Goal: Task Accomplishment & Management: Manage account settings

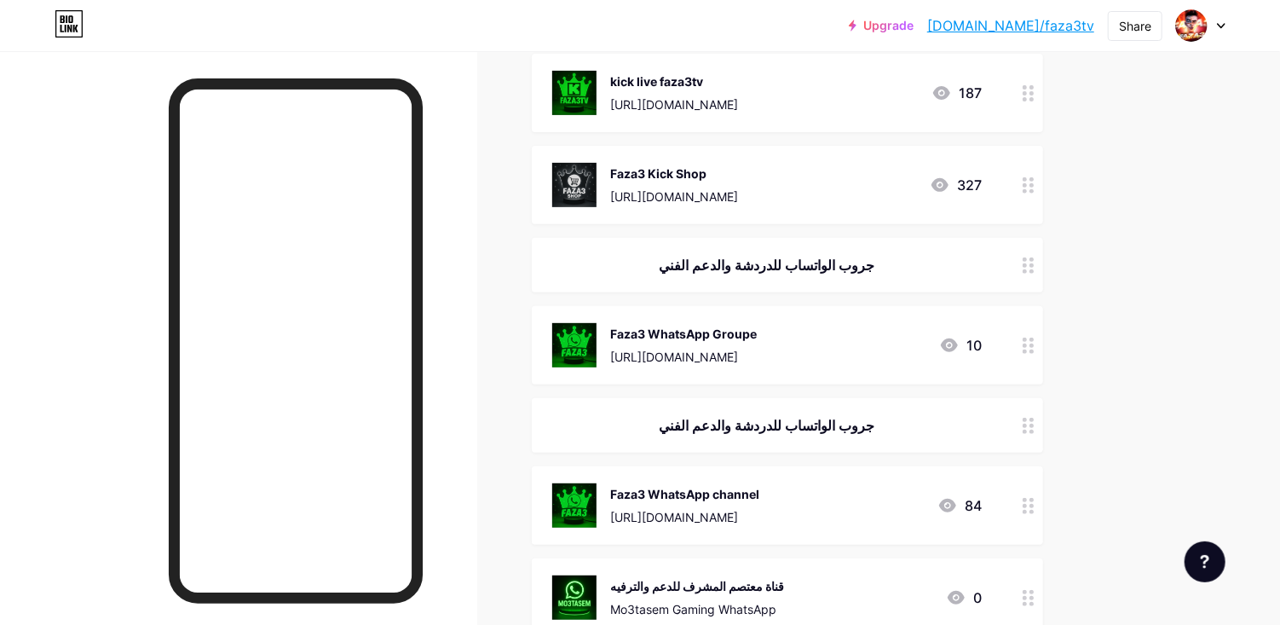
scroll to position [450, 0]
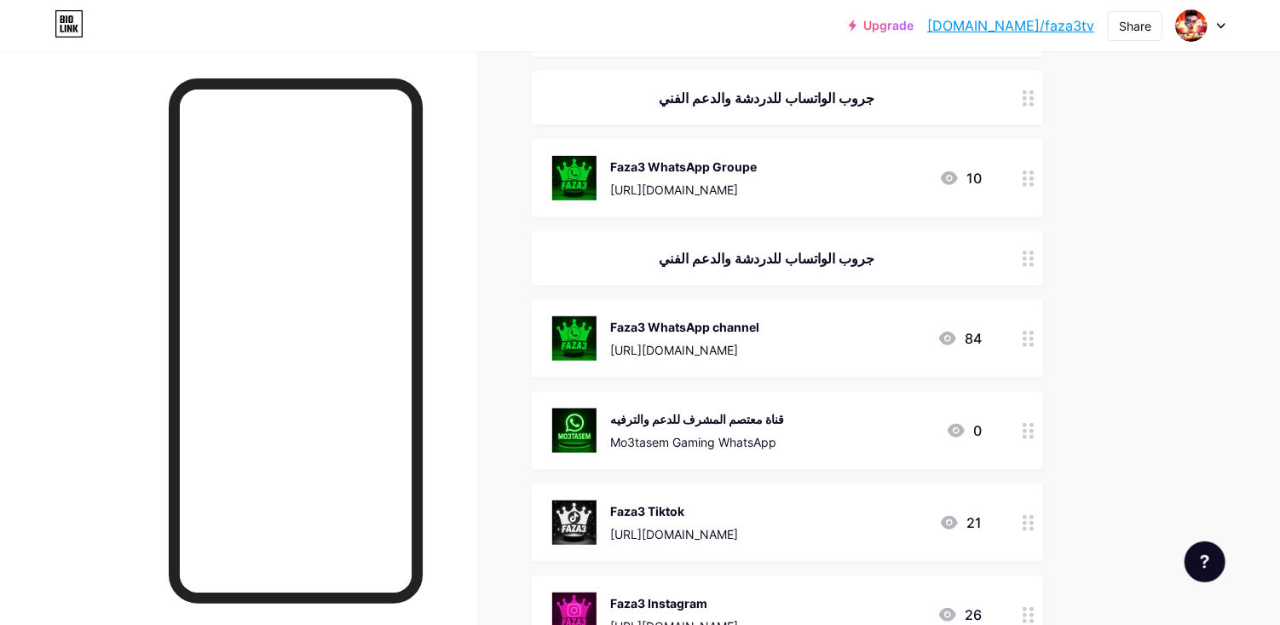
click at [695, 428] on div "قناة معتصم المشرف للدعم والترفيه Mo3tasem Gaming WhatsApp" at bounding box center [697, 430] width 174 height 44
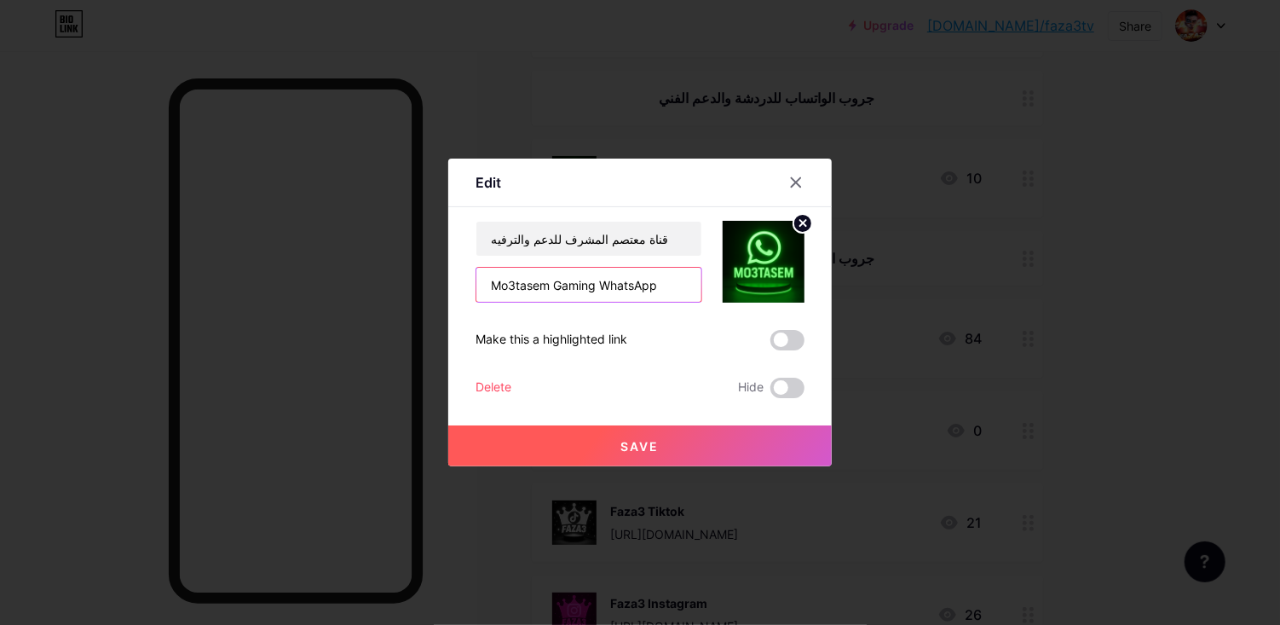
click at [678, 302] on input "Mo3tasem Gaming WhatsApp" at bounding box center [588, 285] width 225 height 34
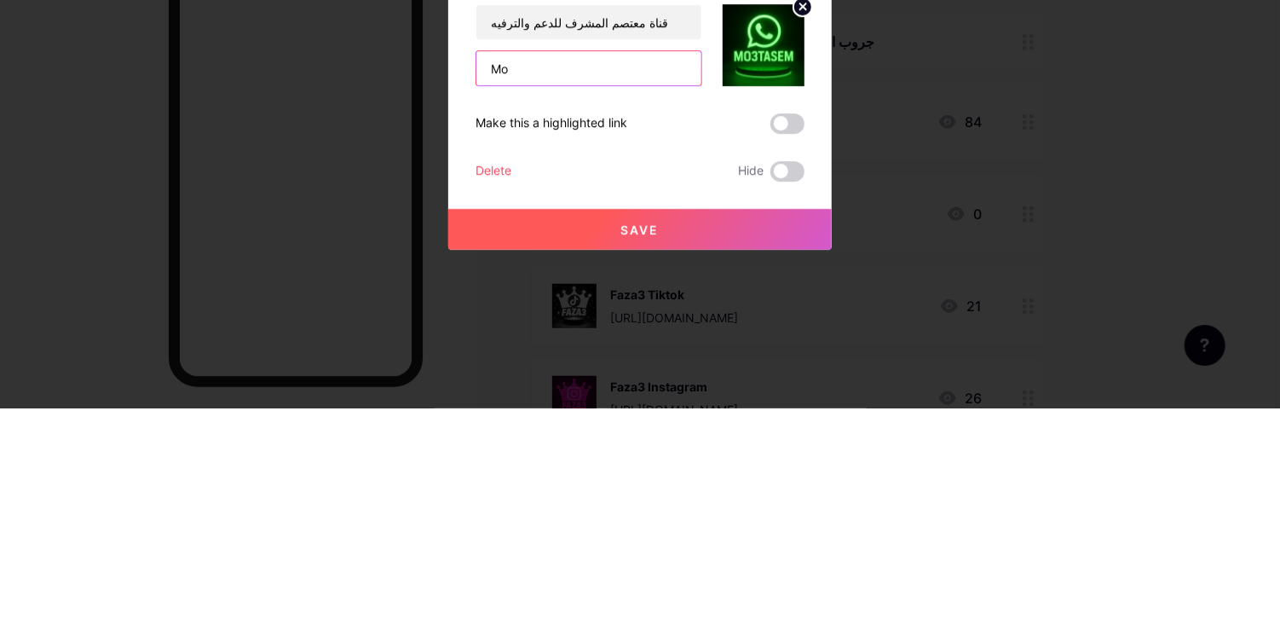
type input "M"
click at [559, 302] on input "‏تابع قناة 💎 توزيع جواهر و بوياه باس 💎 في واتساب: https://whatsapp.com/channel/…" at bounding box center [588, 285] width 225 height 34
click at [633, 302] on input "اهر و بوياه باس 💎 في واتساب: https://whatsapp.com/channel/0029VawQN0y1CYoZlRfVi…" at bounding box center [588, 285] width 225 height 34
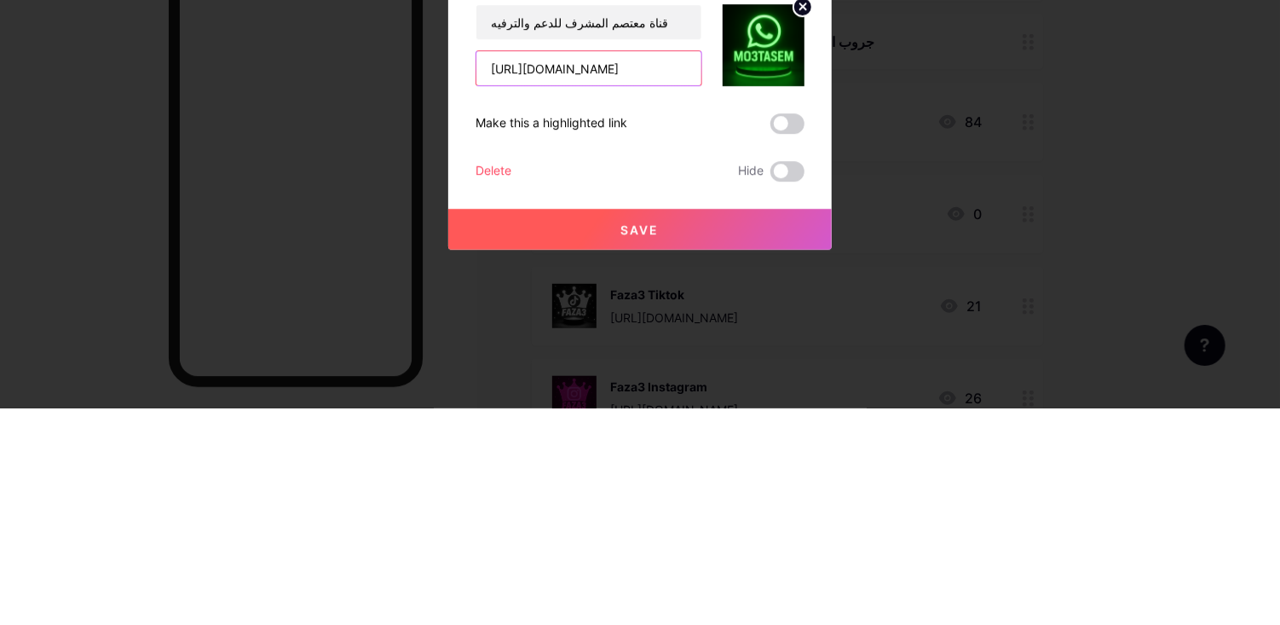
type input "https://whatsapp.com/channel/0029VawQN0y1CYoZlRfVi23m"
click at [695, 207] on div "Edit" at bounding box center [640, 187] width 384 height 40
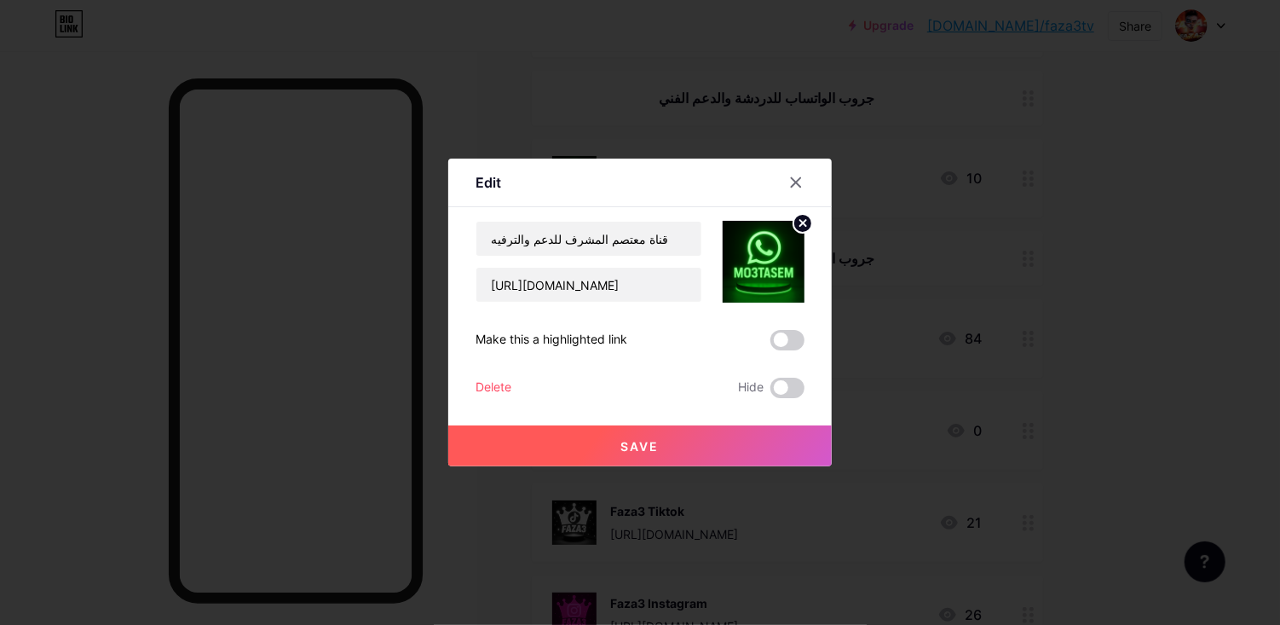
click at [618, 466] on button "Save" at bounding box center [640, 445] width 384 height 41
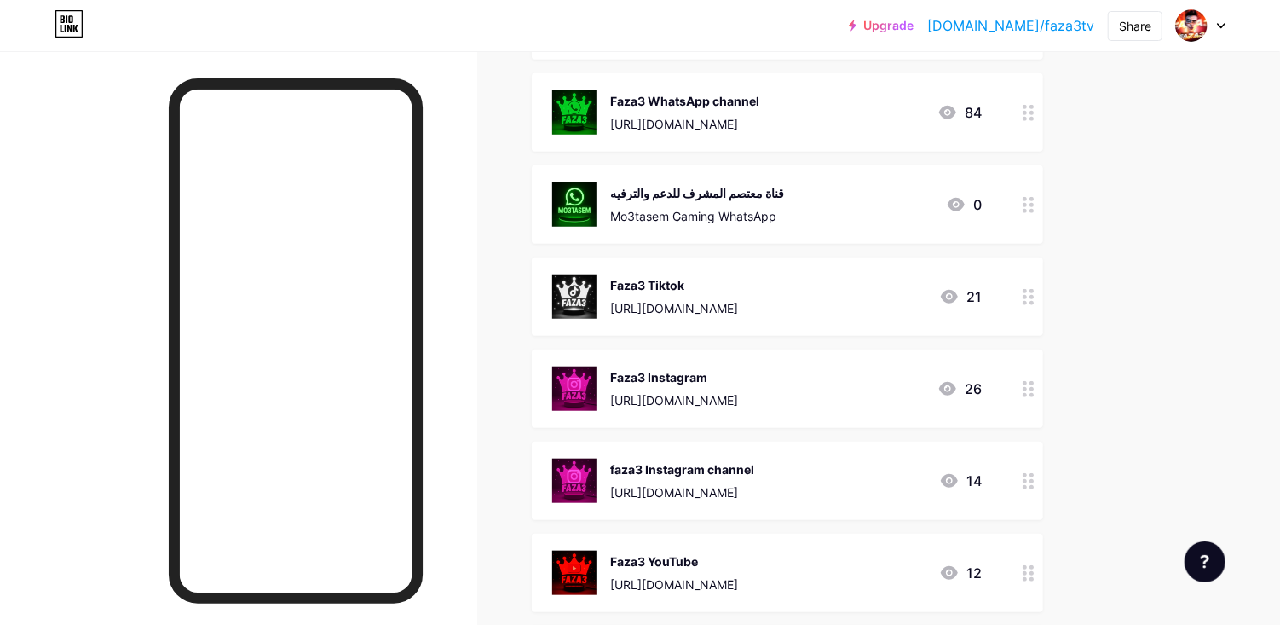
scroll to position [671, 0]
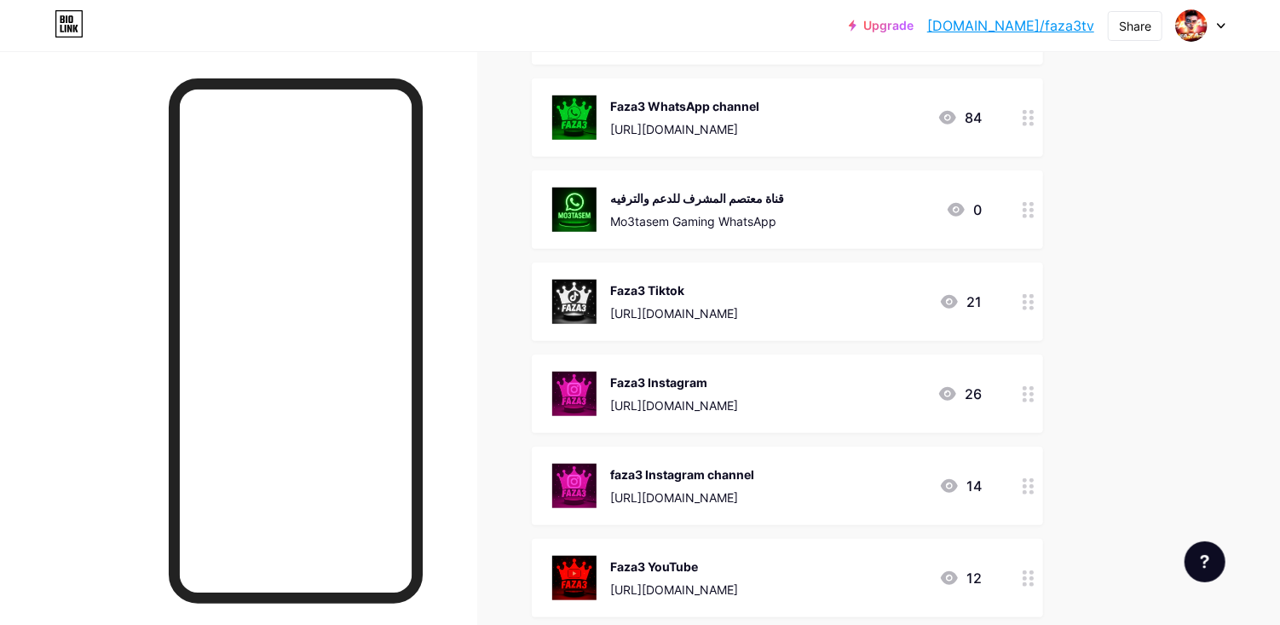
click at [909, 198] on div "قناة معتصم المشرف للدعم والترفيه Mo3tasem Gaming WhatsApp 0" at bounding box center [767, 210] width 430 height 44
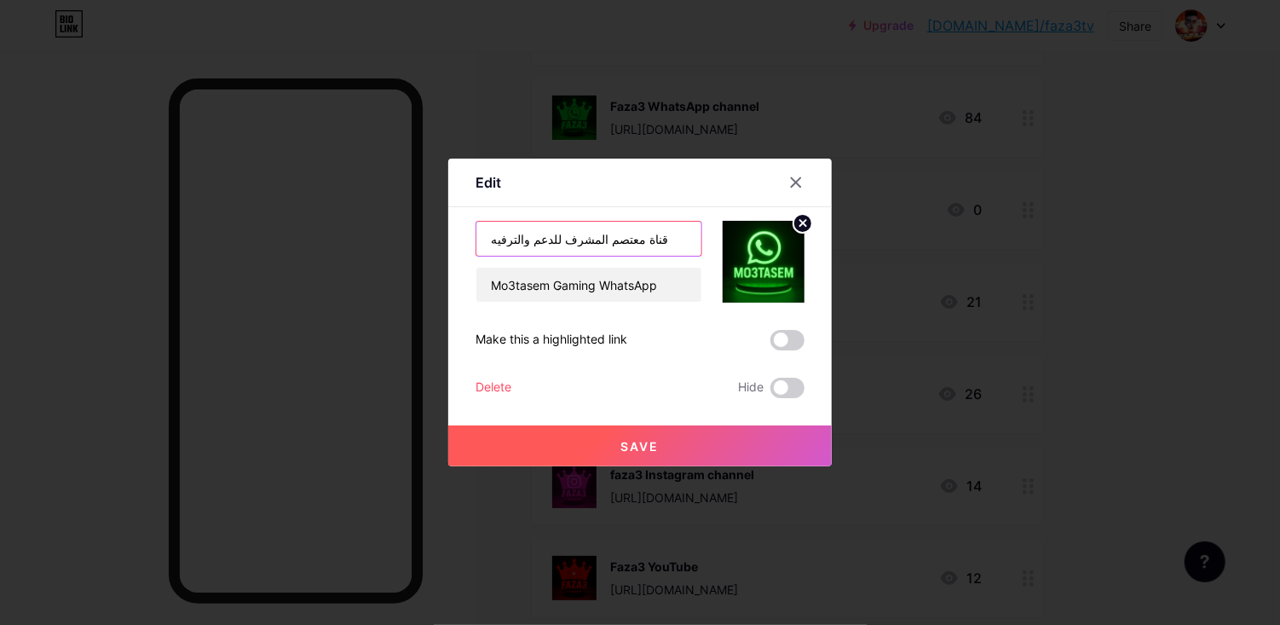
click at [675, 256] on input "قناة معتصم المشرف للدعم والترفيه" at bounding box center [588, 239] width 225 height 34
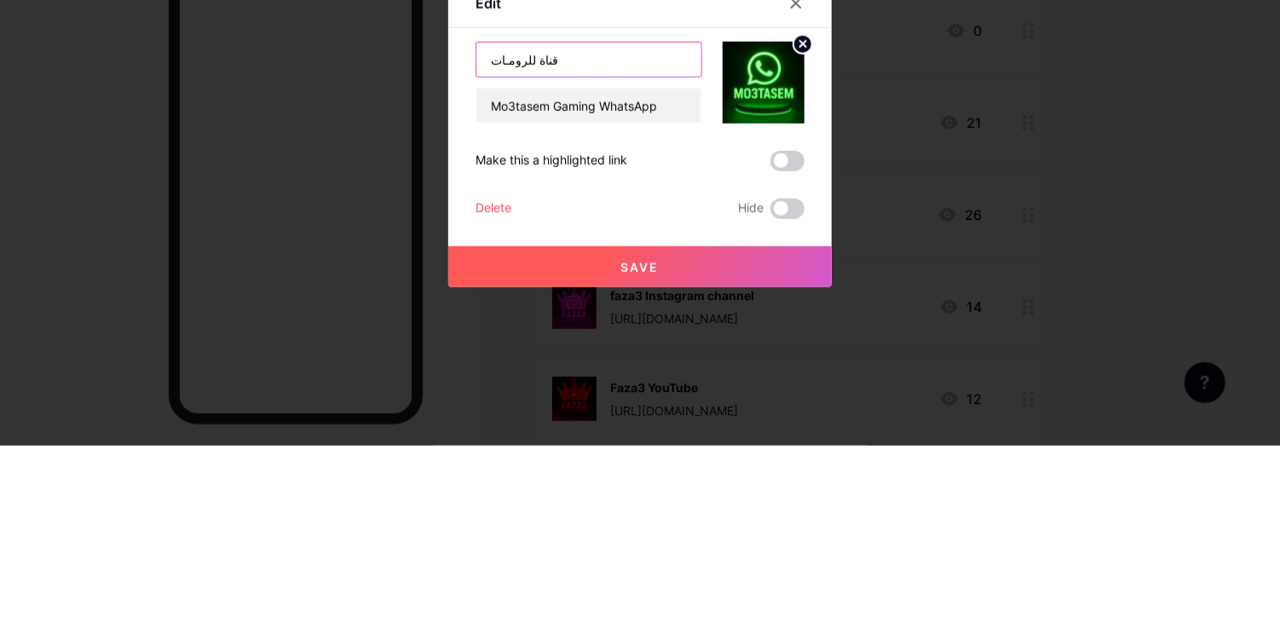
type input "قناة للرومـات"
click at [672, 207] on div "Edit" at bounding box center [640, 187] width 384 height 40
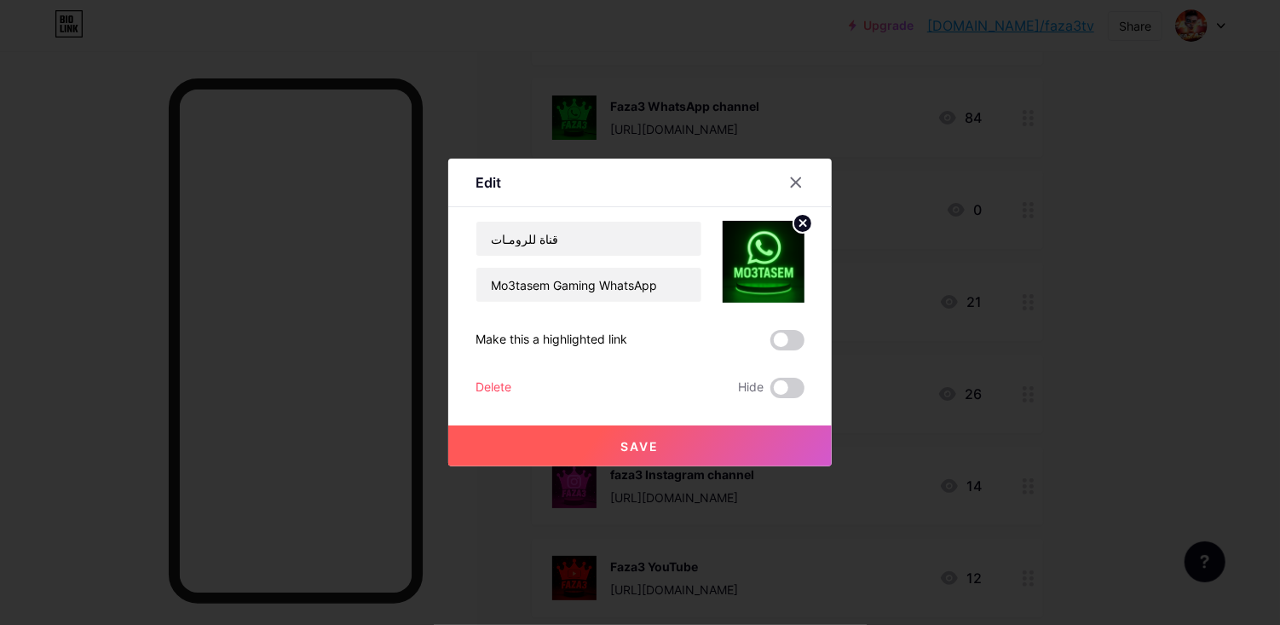
click at [639, 453] on span "Save" at bounding box center [640, 446] width 38 height 14
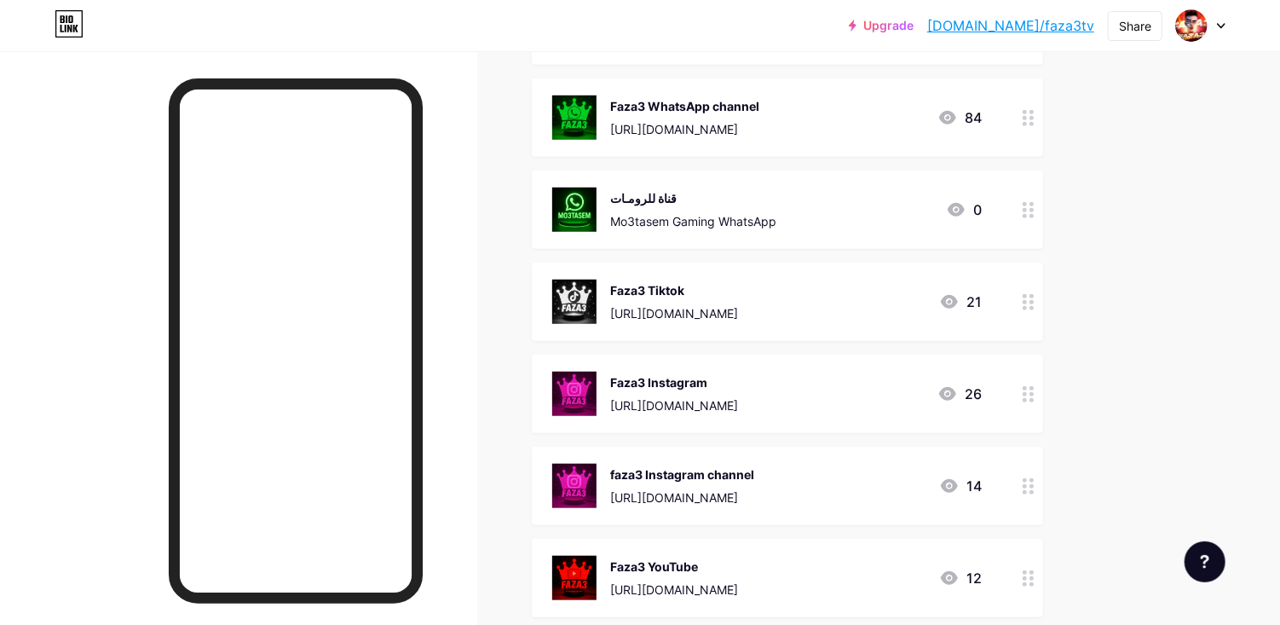
click at [849, 202] on div "قناة للرومـات Mo3tasem Gaming WhatsApp 0" at bounding box center [767, 210] width 430 height 44
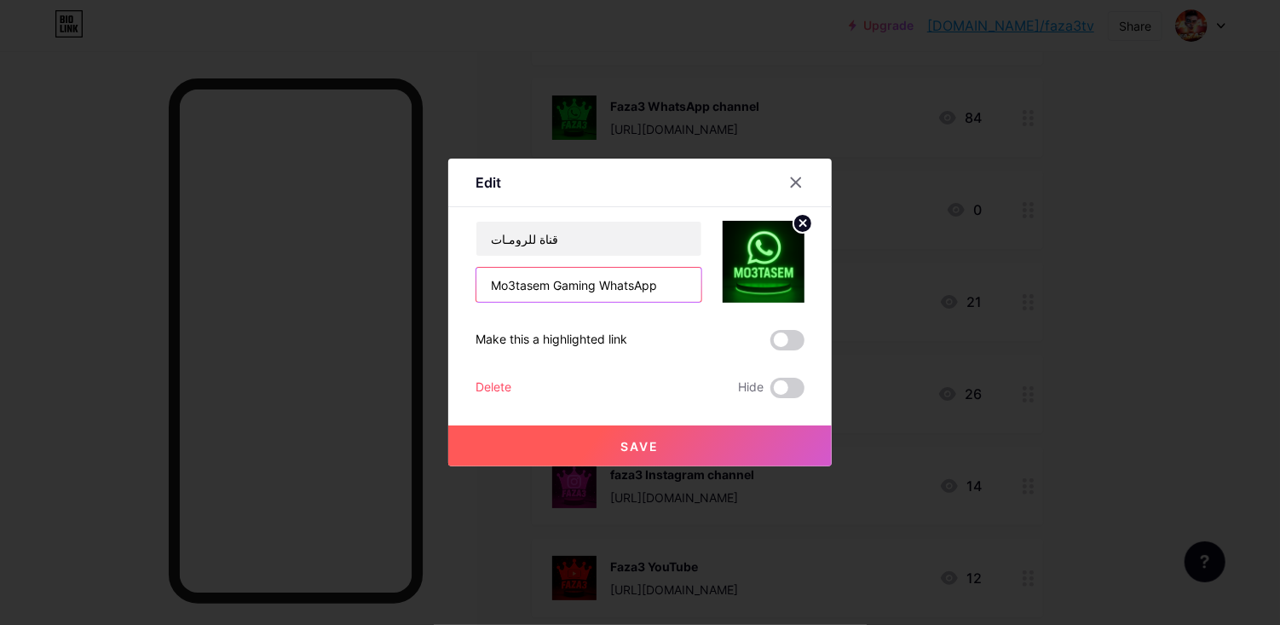
click at [689, 302] on input "Mo3tasem Gaming WhatsApp" at bounding box center [588, 285] width 225 height 34
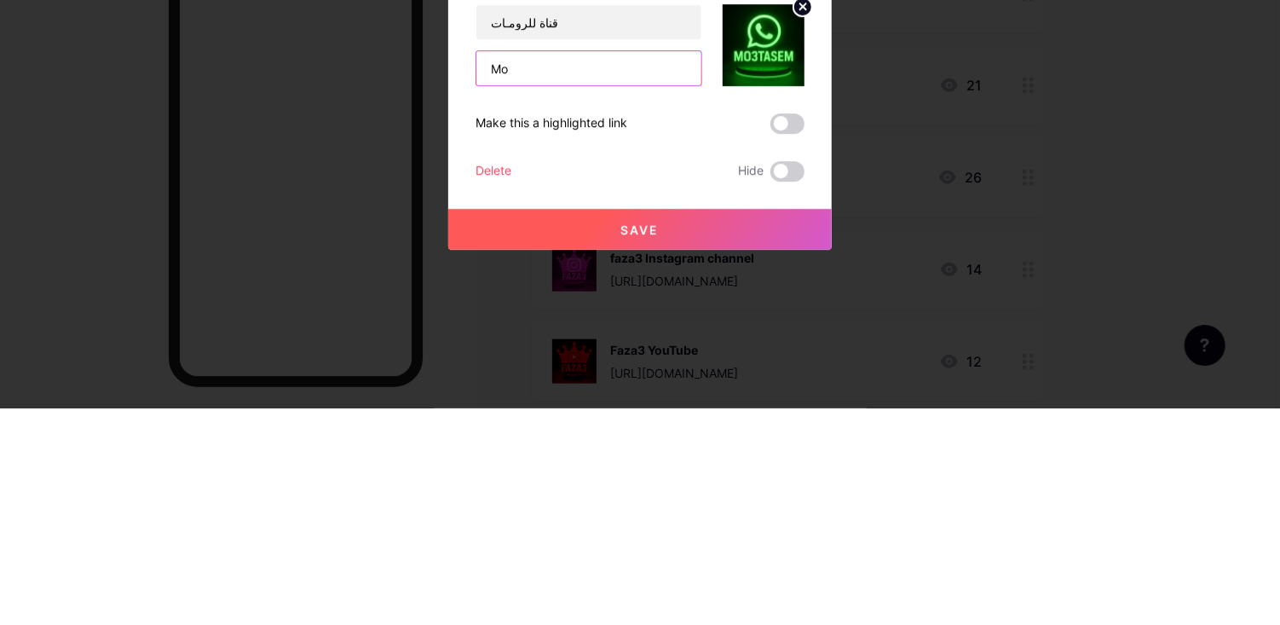
type input "M"
click at [538, 302] on input "‏تابع قناة 💎 توزيع جواهر و بوياه باس 💎 في واتساب: [URL][DOMAIN_NAME]" at bounding box center [588, 285] width 225 height 34
click at [667, 302] on input "💎 توزيع جواهر و بوياه باس 💎 في واتساب: [URL][DOMAIN_NAME]" at bounding box center [588, 285] width 225 height 34
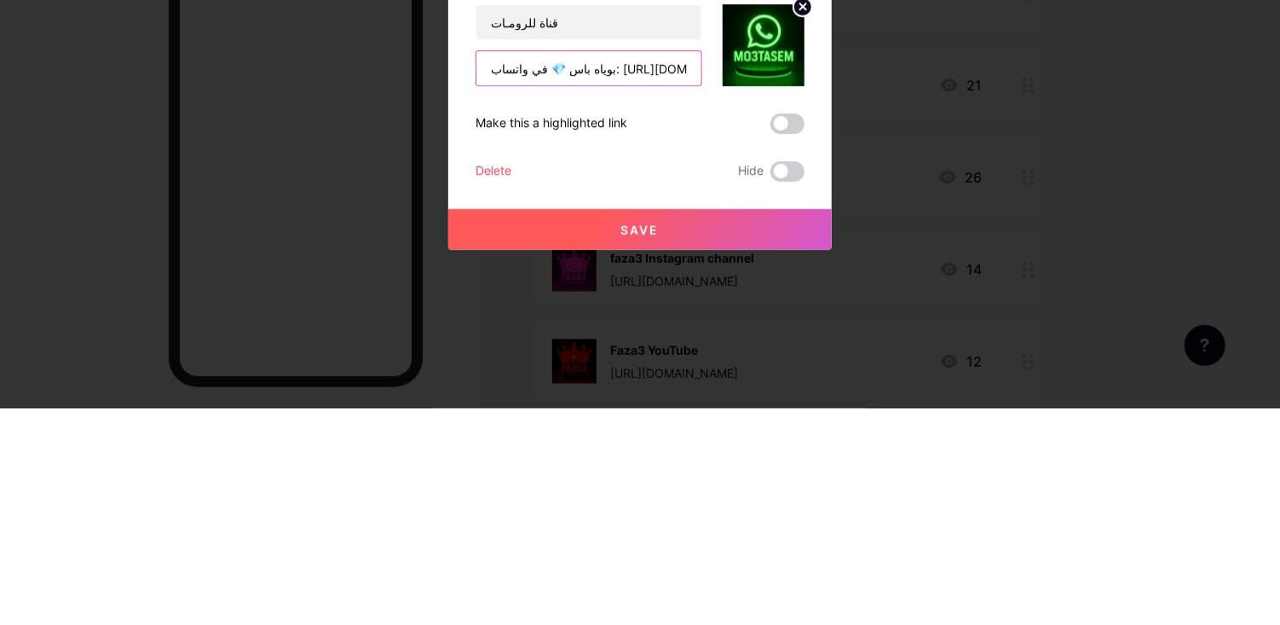
click at [609, 302] on input "بوياه باس 💎 في واتساب: [URL][DOMAIN_NAME]" at bounding box center [588, 285] width 225 height 34
type input "[URL][DOMAIN_NAME]"
click at [453, 325] on div "Edit Content YouTube Play YouTube video without leaving your page. ADD Vimeo Pl…" at bounding box center [640, 313] width 384 height 308
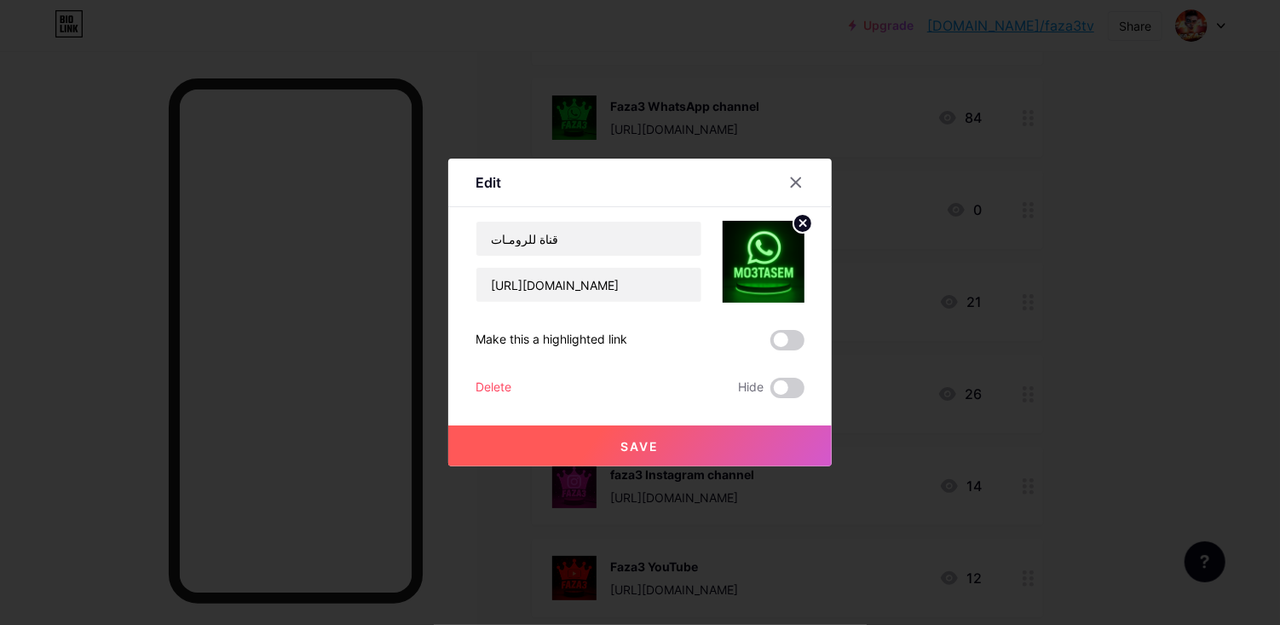
click at [667, 466] on button "Save" at bounding box center [640, 445] width 384 height 41
